Goal: Task Accomplishment & Management: Use online tool/utility

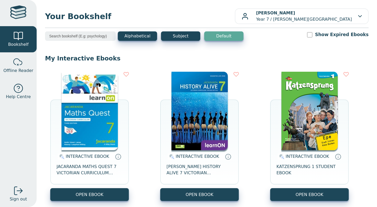
drag, startPoint x: 343, startPoint y: 123, endPoint x: 132, endPoint y: 55, distance: 221.8
click at [132, 55] on p "My Interactive Ebooks" at bounding box center [207, 59] width 324 height 8
click at [97, 34] on input "search" at bounding box center [80, 35] width 71 height 9
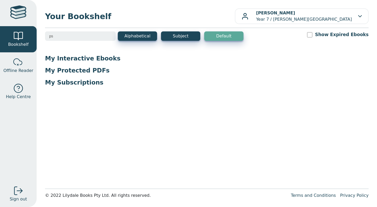
type input "p"
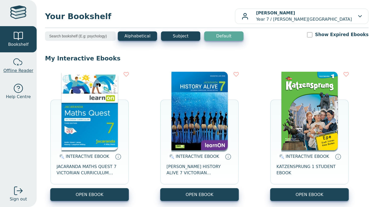
click at [6, 78] on link "Offline Reader" at bounding box center [18, 65] width 37 height 26
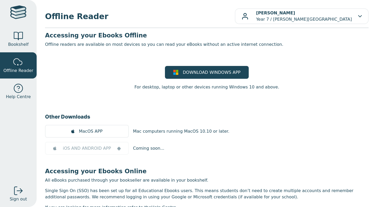
scroll to position [26, 0]
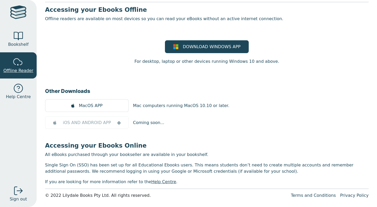
click at [14, 57] on div at bounding box center [18, 62] width 10 height 10
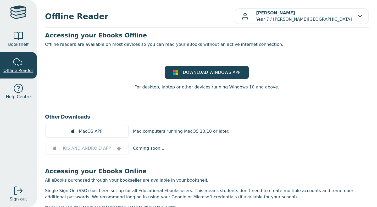
click at [11, 56] on link "Offline Reader" at bounding box center [18, 65] width 37 height 26
click at [12, 49] on link "Bookshelf" at bounding box center [18, 39] width 37 height 26
click at [15, 43] on span "Bookshelf" at bounding box center [18, 44] width 20 height 6
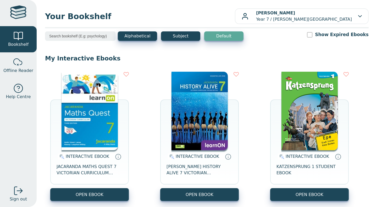
click at [302, 195] on button "OPEN EBOOK" at bounding box center [309, 194] width 79 height 13
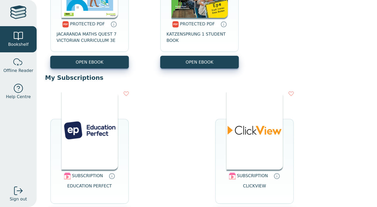
scroll to position [605, 0]
